Goal: Task Accomplishment & Management: Complete application form

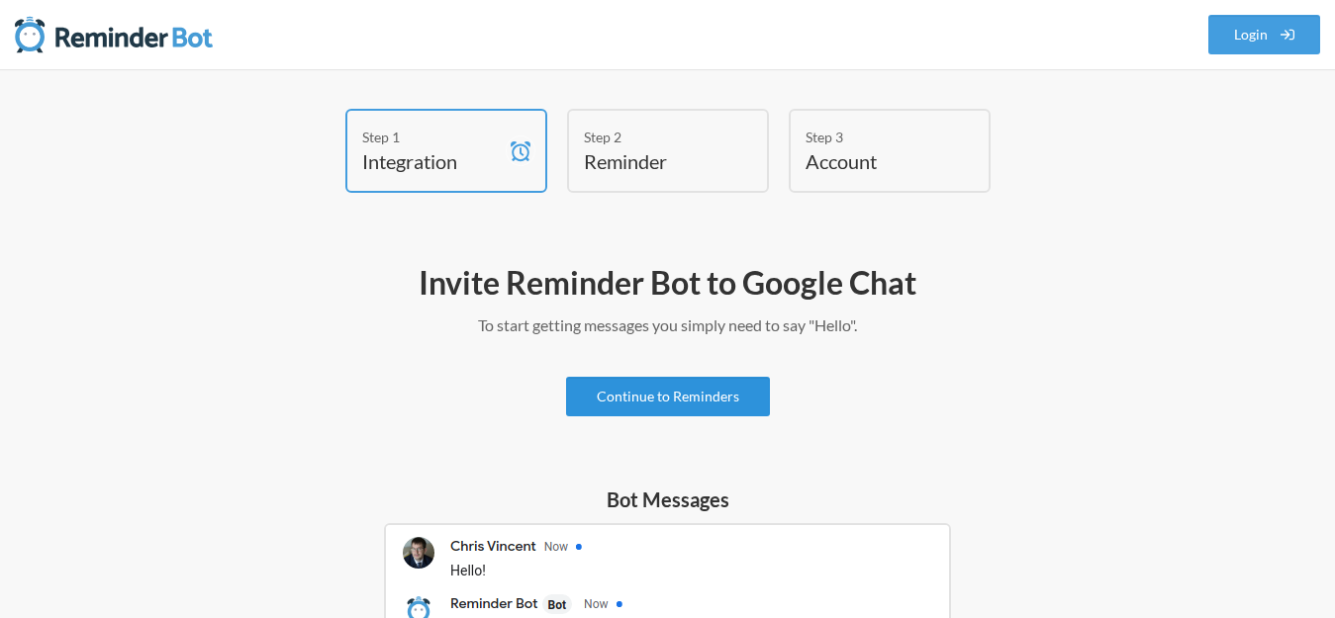
click at [700, 395] on link "Continue to Reminders" at bounding box center [668, 397] width 204 height 40
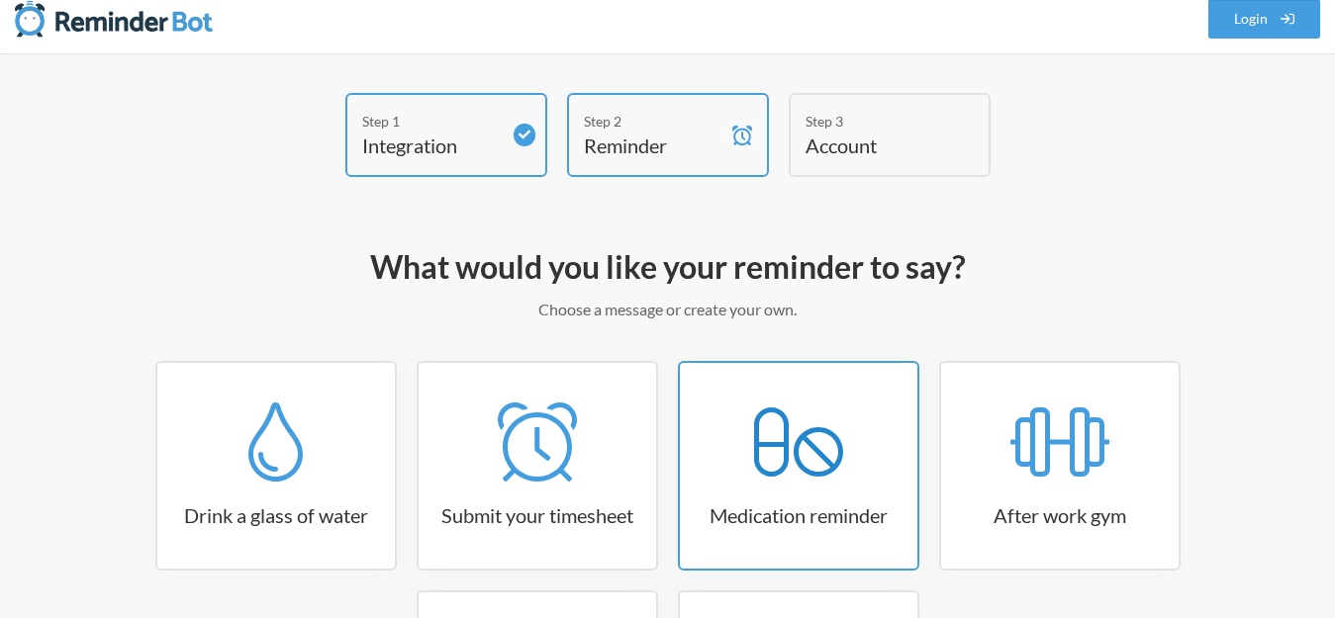
scroll to position [10, 0]
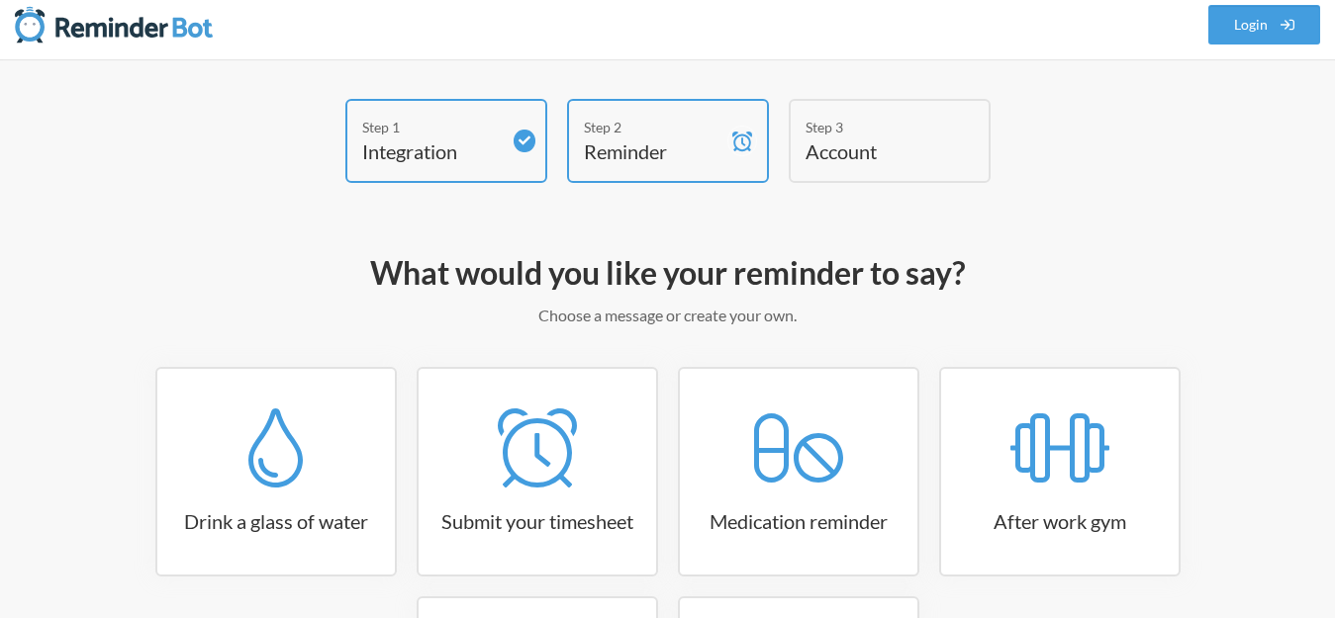
click at [840, 166] on div "Step 3 Account" at bounding box center [890, 141] width 202 height 84
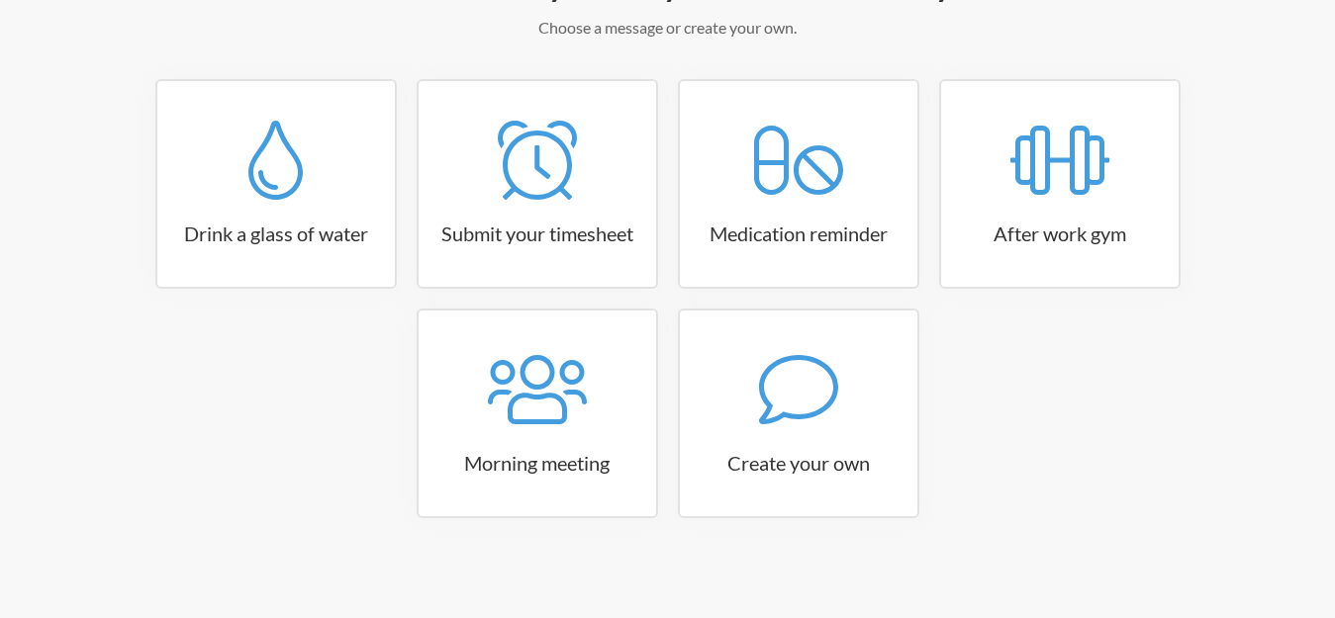
scroll to position [307, 0]
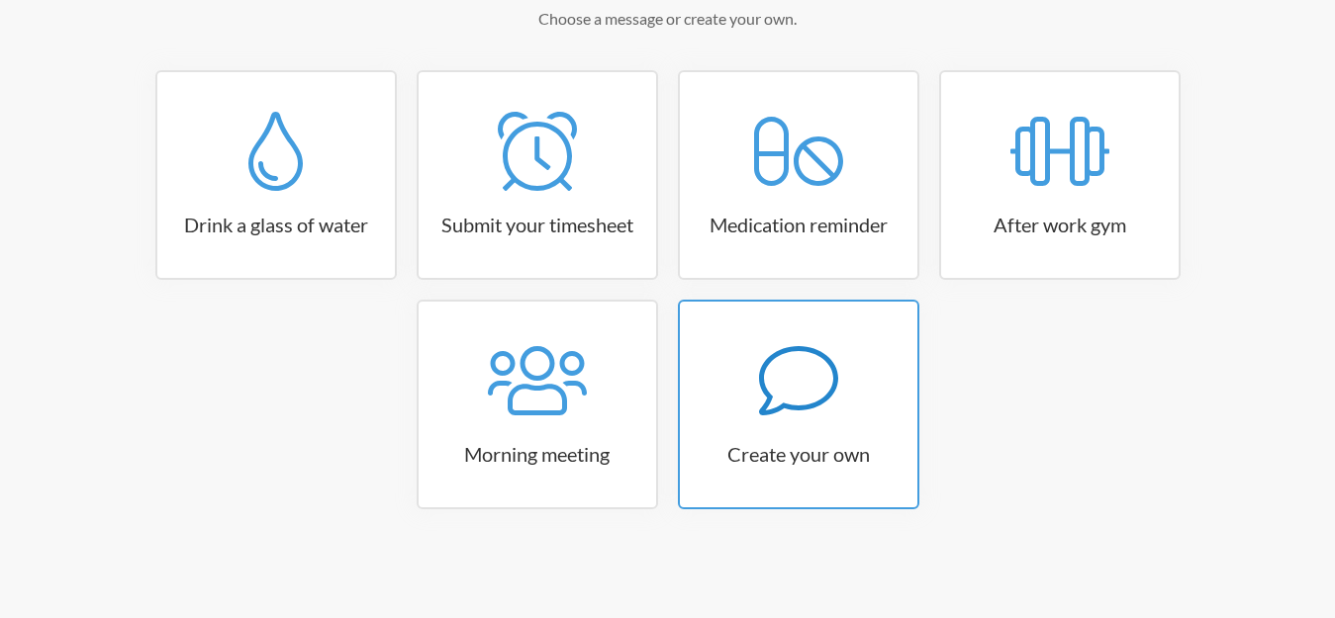
click at [733, 319] on link "Create your own" at bounding box center [798, 405] width 241 height 210
select select "08:30:00"
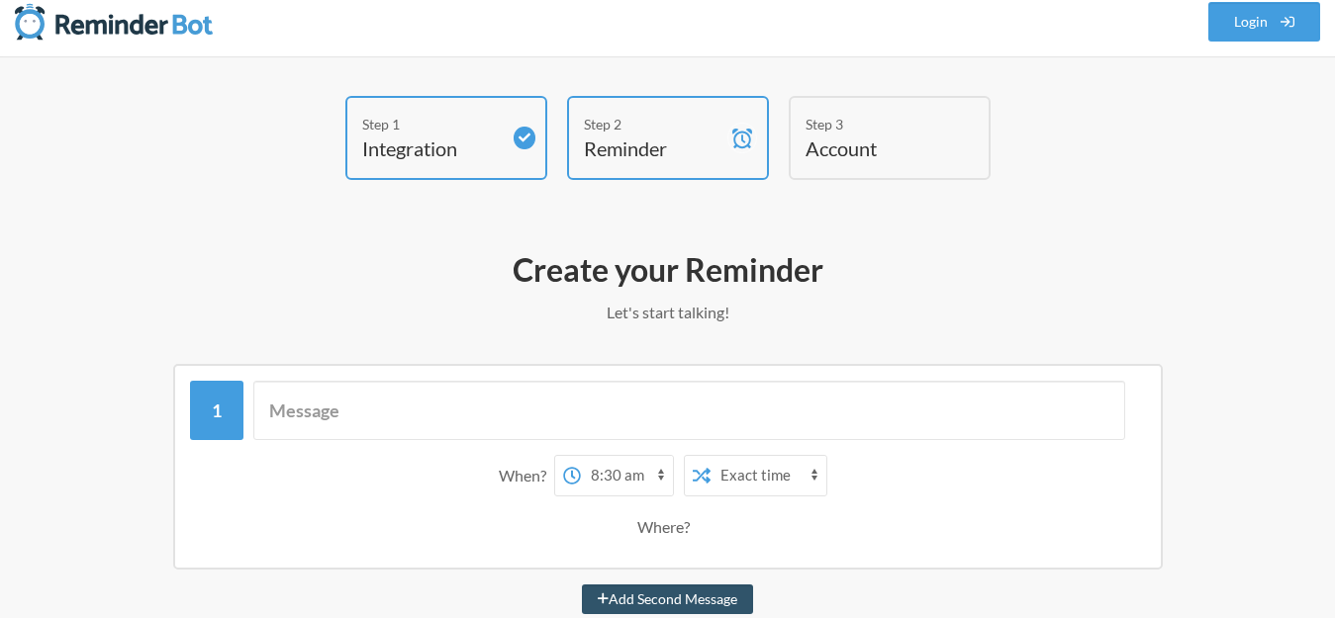
scroll to position [10, 0]
